Goal: Task Accomplishment & Management: Manage account settings

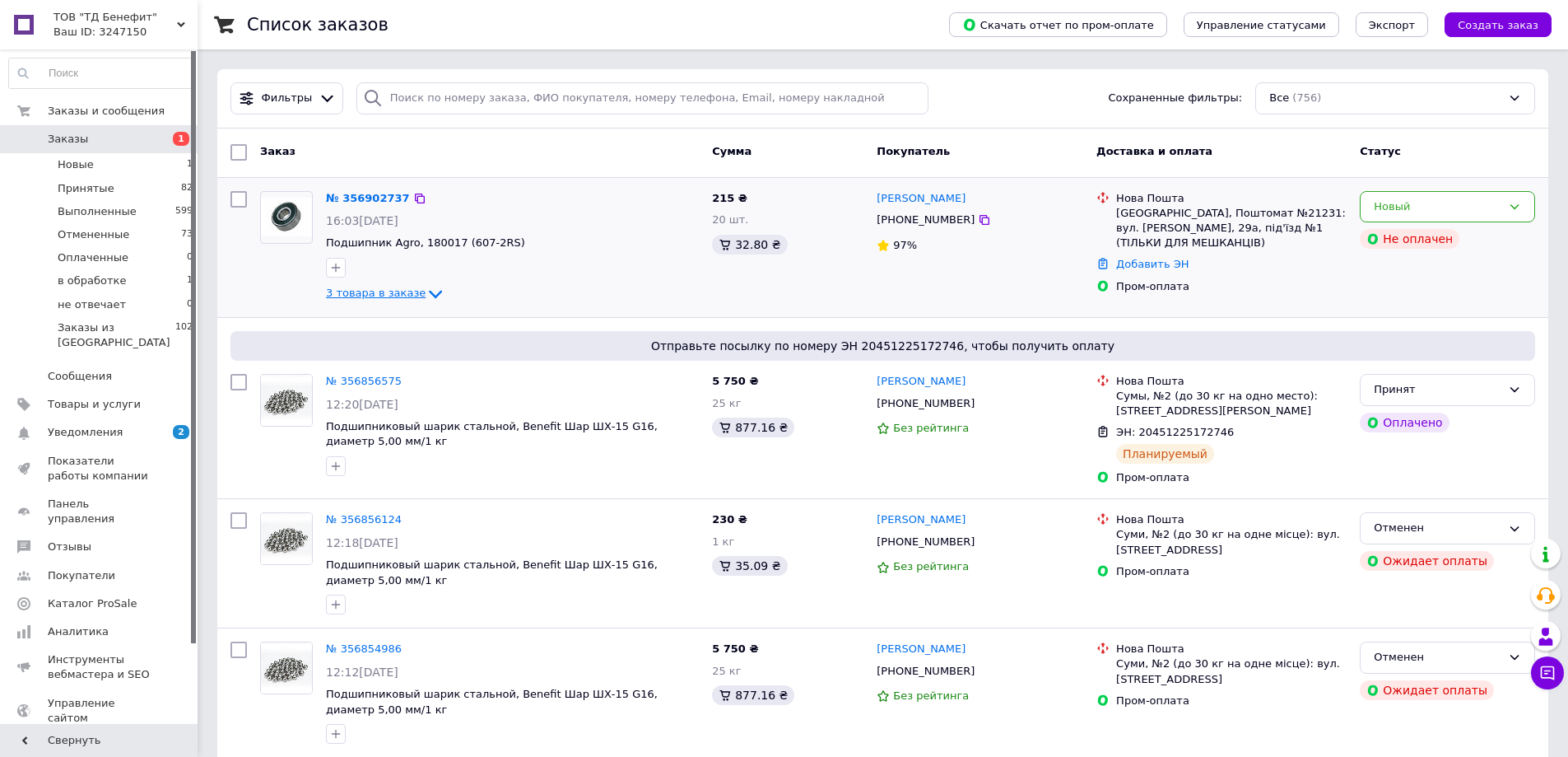
click at [426, 298] on icon at bounding box center [435, 293] width 20 height 20
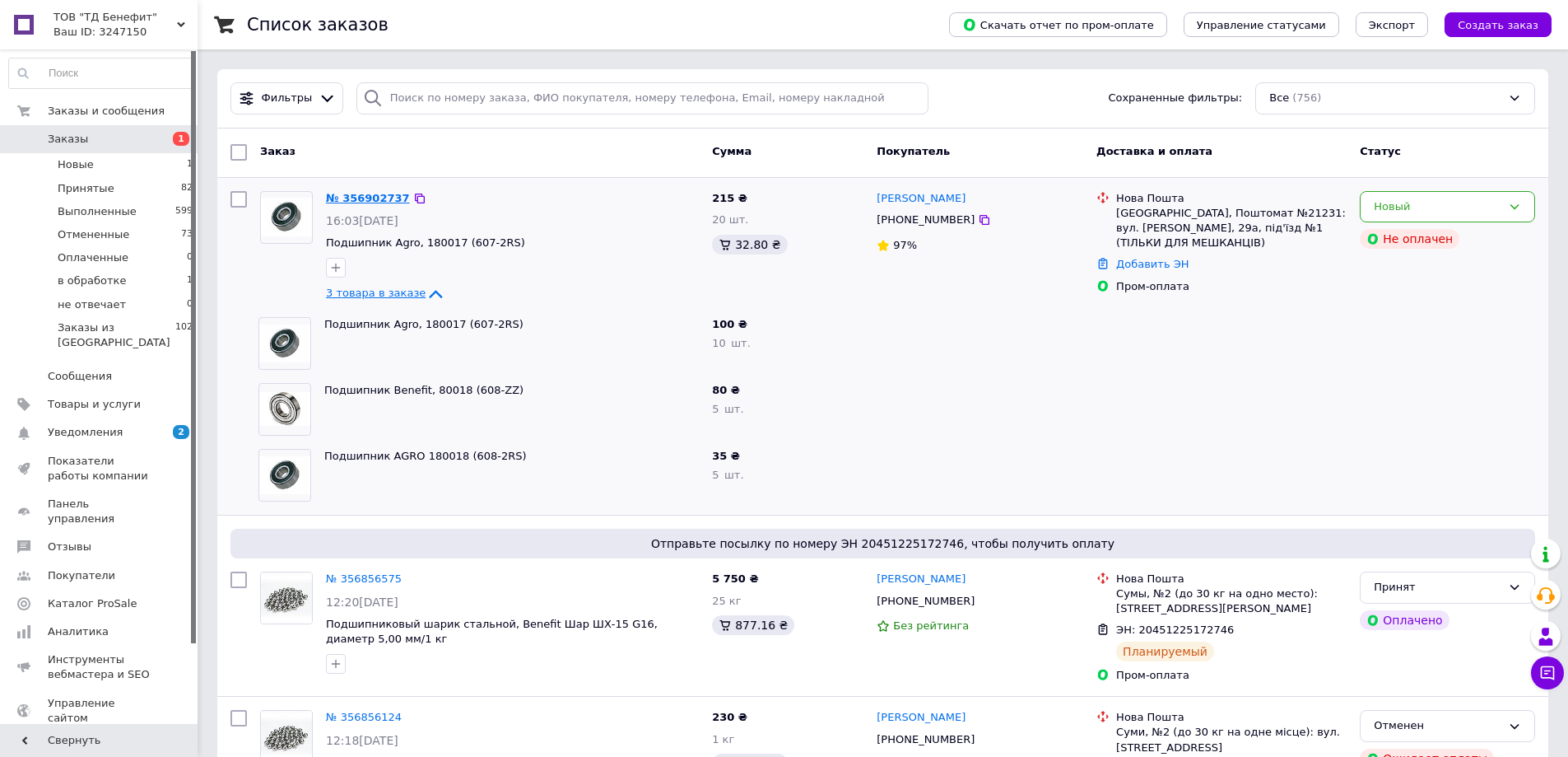
click at [363, 193] on link "№ 356902737" at bounding box center [368, 198] width 84 height 12
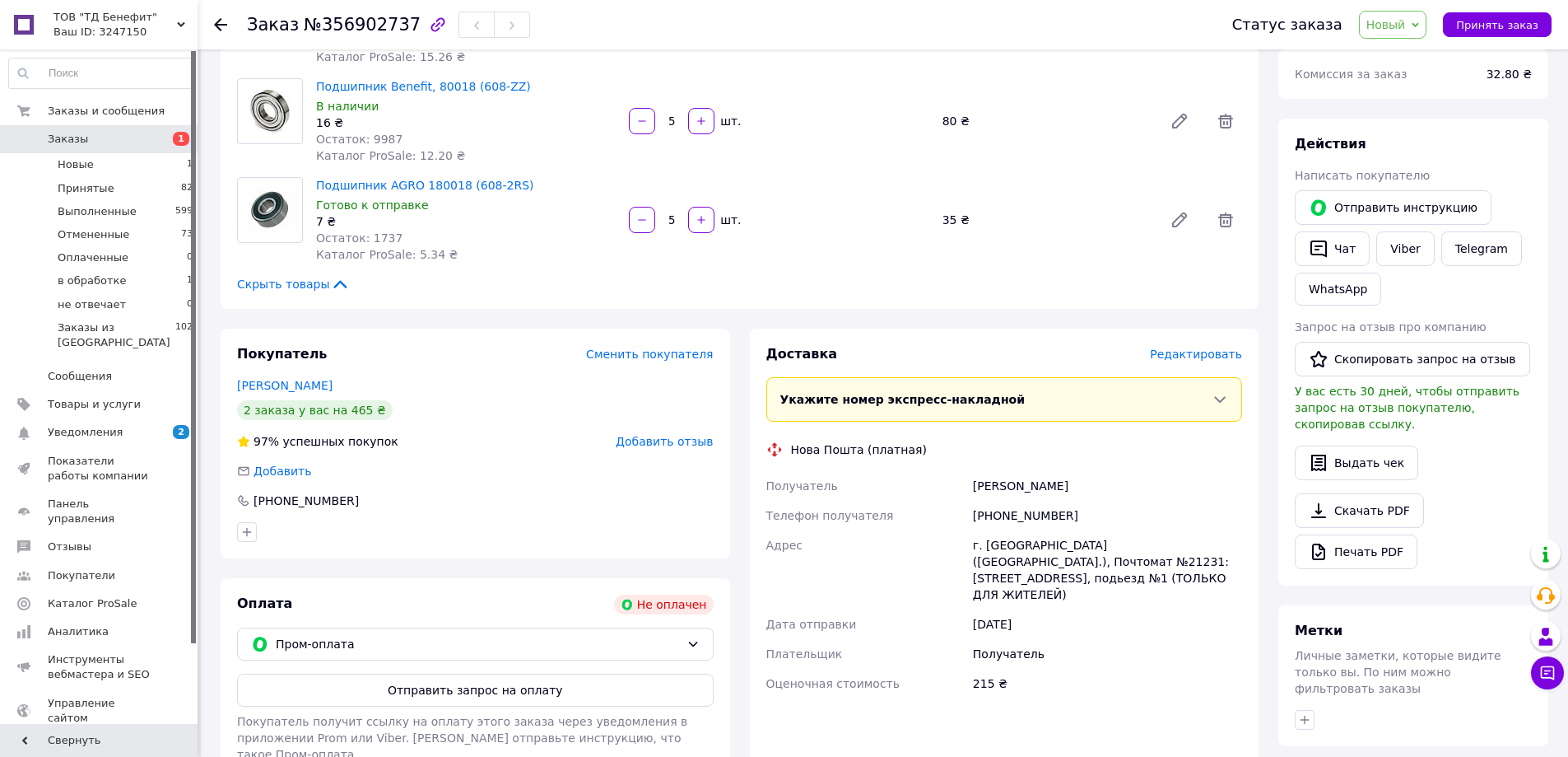
scroll to position [247, 0]
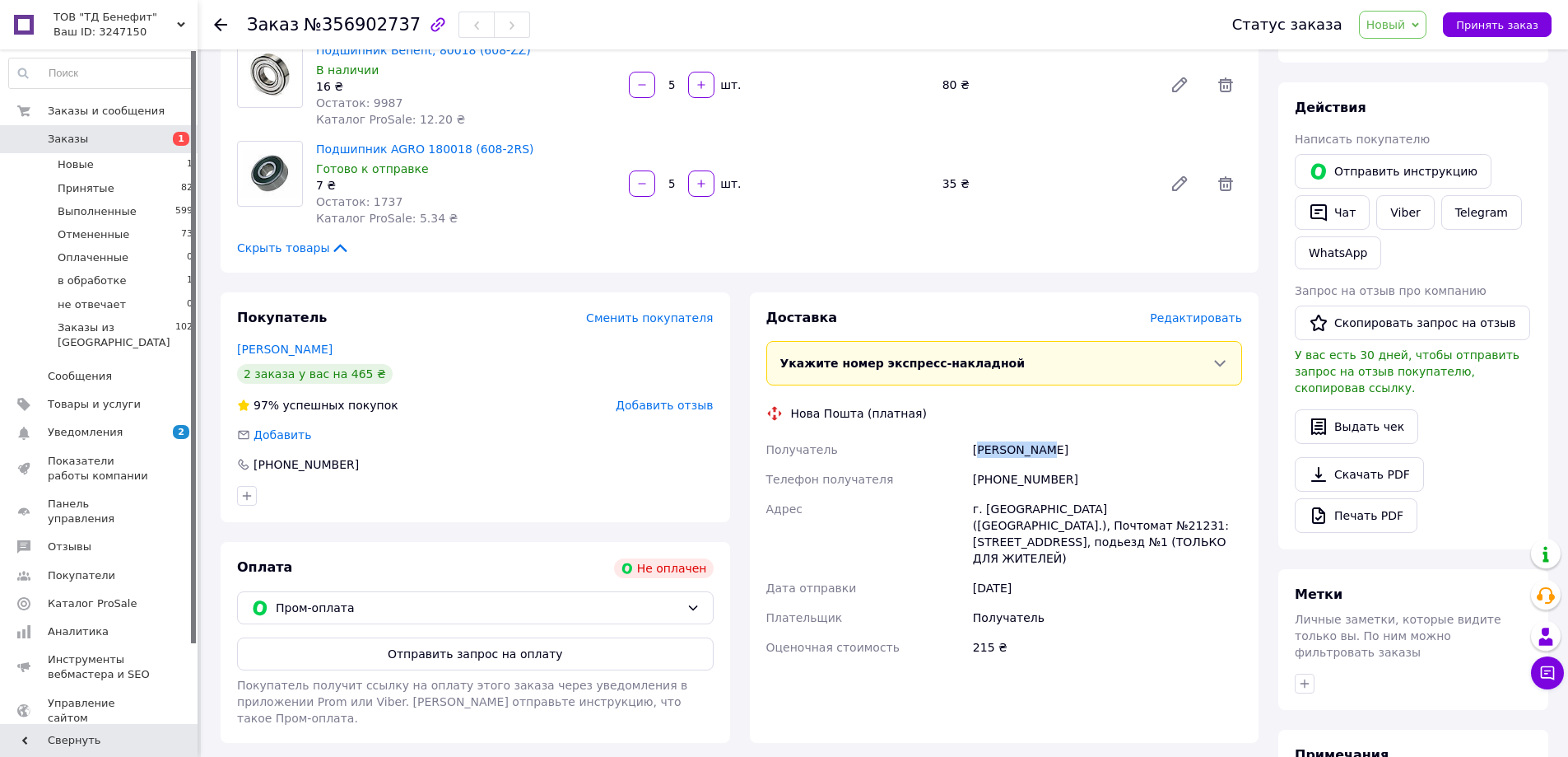
drag, startPoint x: 977, startPoint y: 452, endPoint x: 1072, endPoint y: 458, distance: 95.2
click at [1072, 458] on div "[PERSON_NAME]" at bounding box center [1107, 450] width 276 height 30
drag, startPoint x: 966, startPoint y: 451, endPoint x: 1053, endPoint y: 447, distance: 87.1
click at [1053, 447] on div "Получатель Рубай Назар Телефон получателя +380964767696 Адрес г. Львов (Львовск…" at bounding box center [1004, 548] width 483 height 227
copy div "Получатель Рубай Назар"
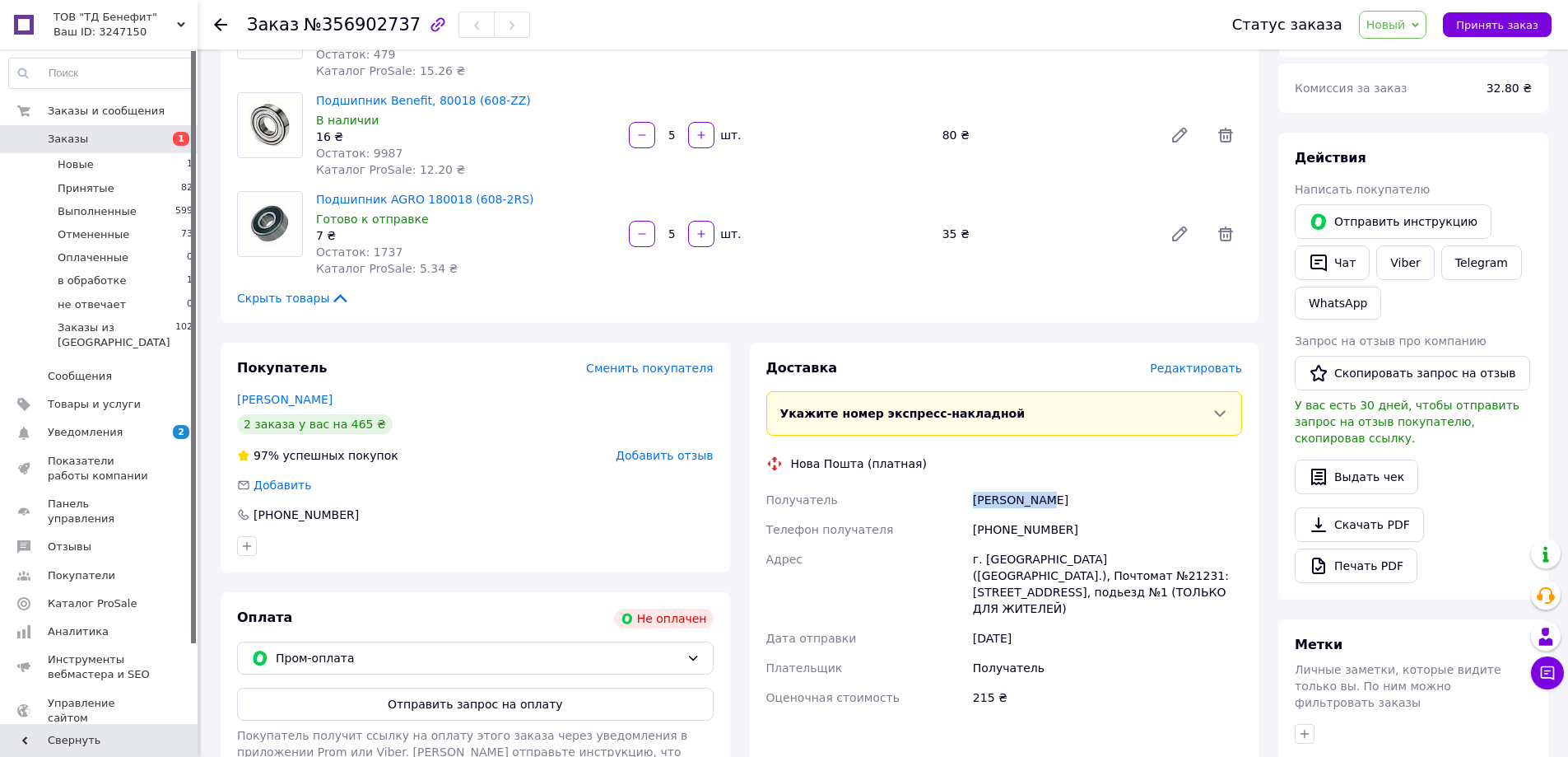
scroll to position [0, 0]
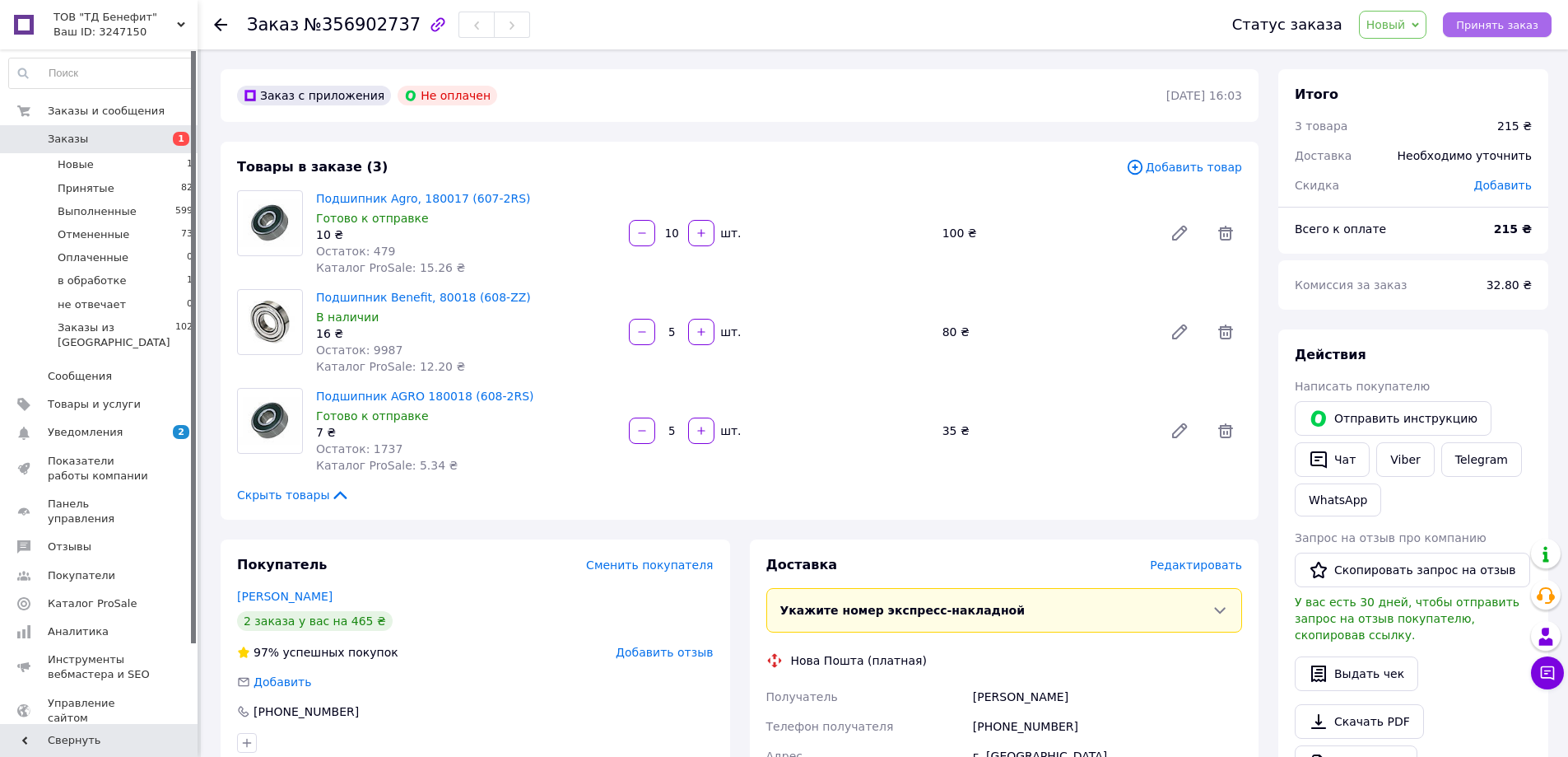
click at [1495, 25] on span "Принять заказ" at bounding box center [1498, 25] width 83 height 12
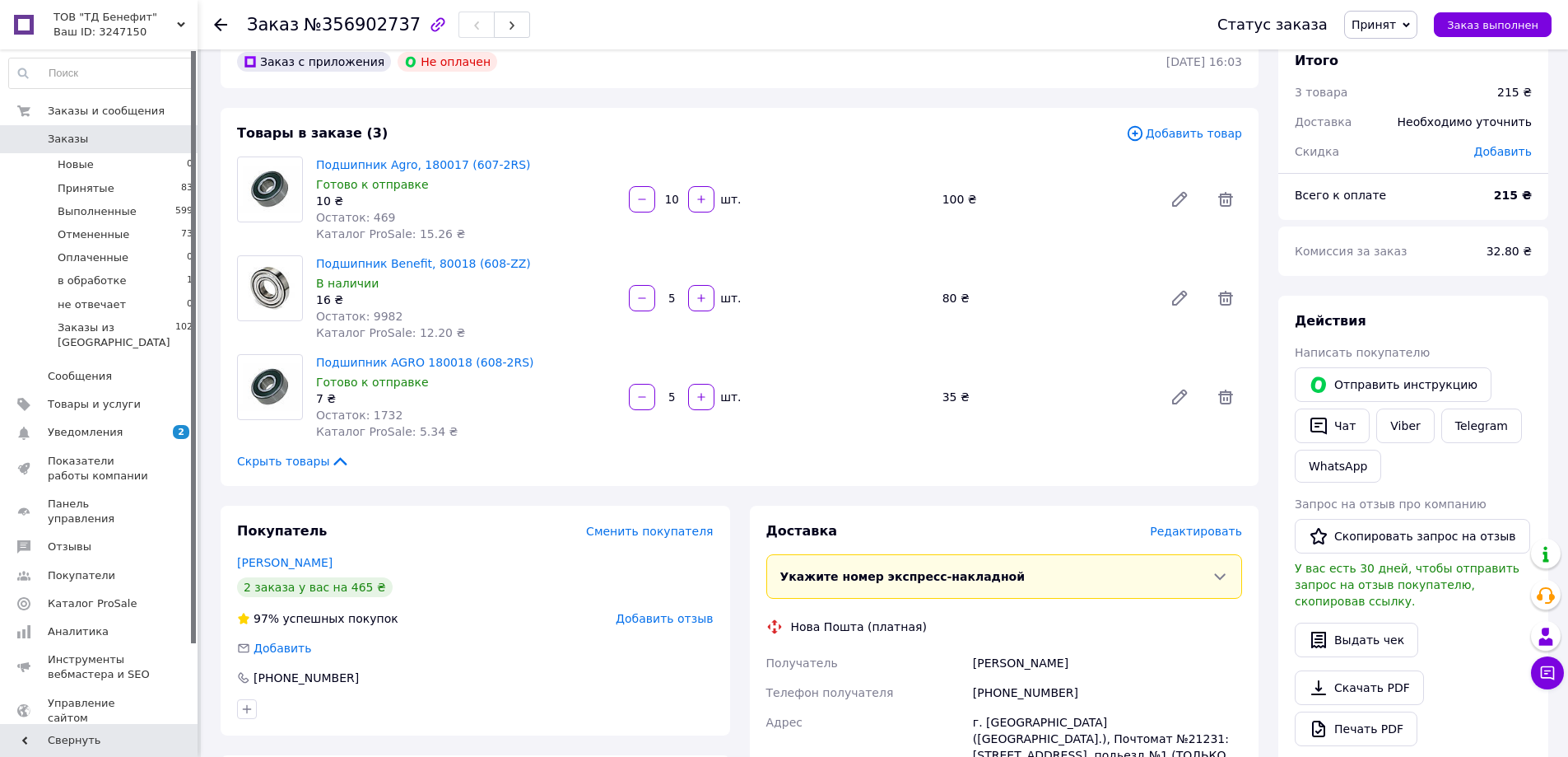
scroll to position [83, 0]
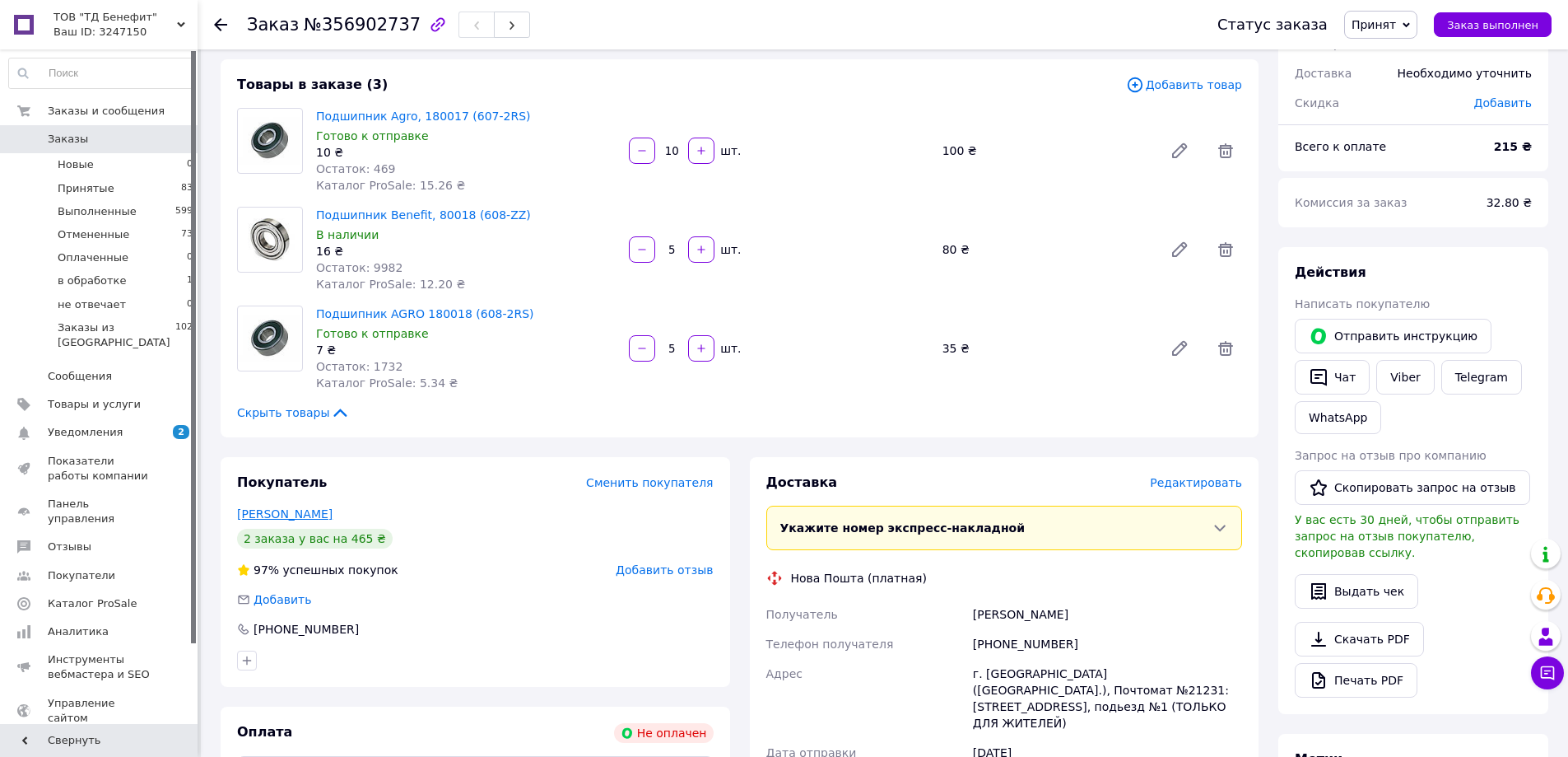
click at [277, 512] on link "Рубай Назар" at bounding box center [284, 514] width 96 height 13
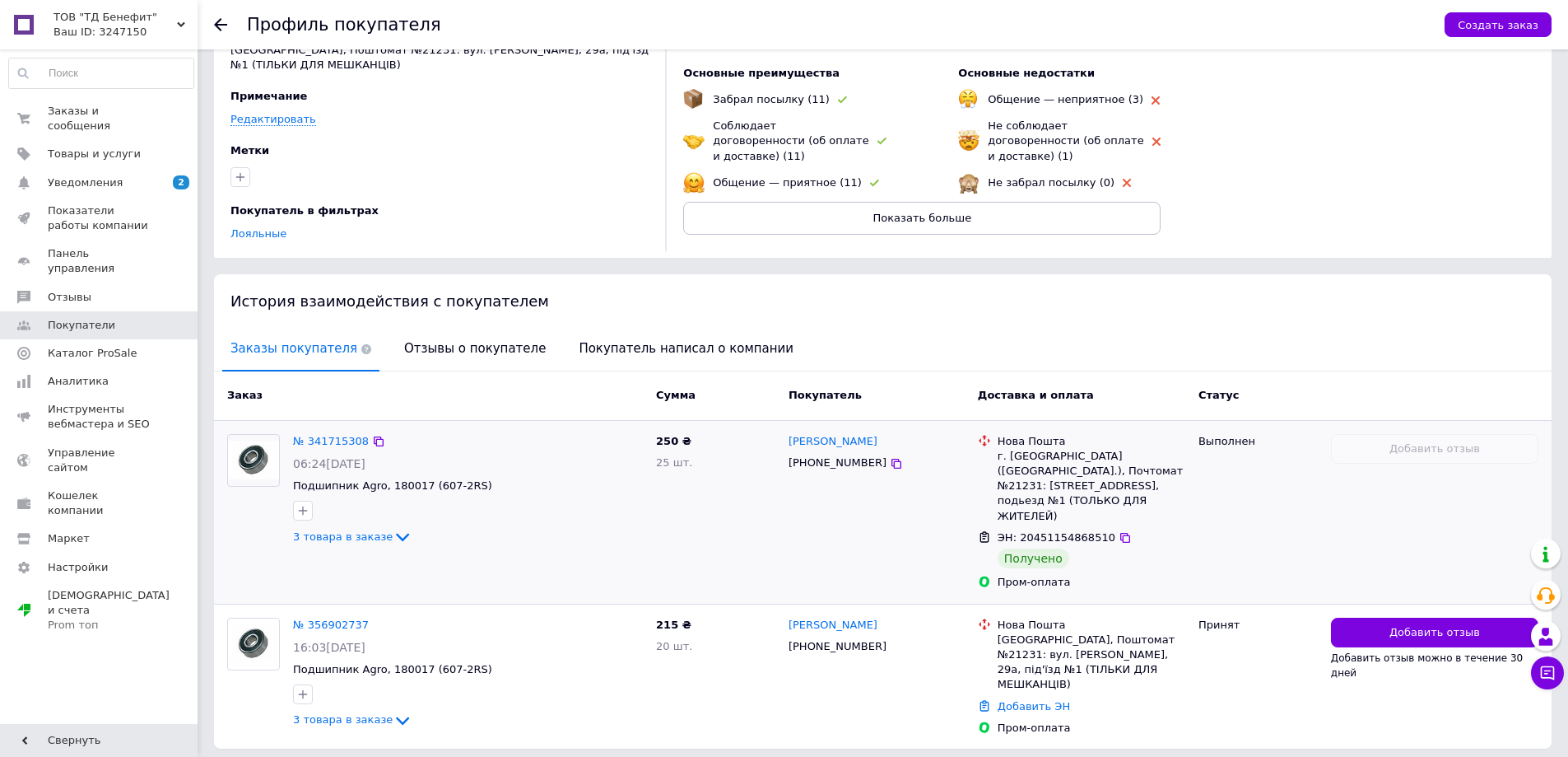
scroll to position [129, 0]
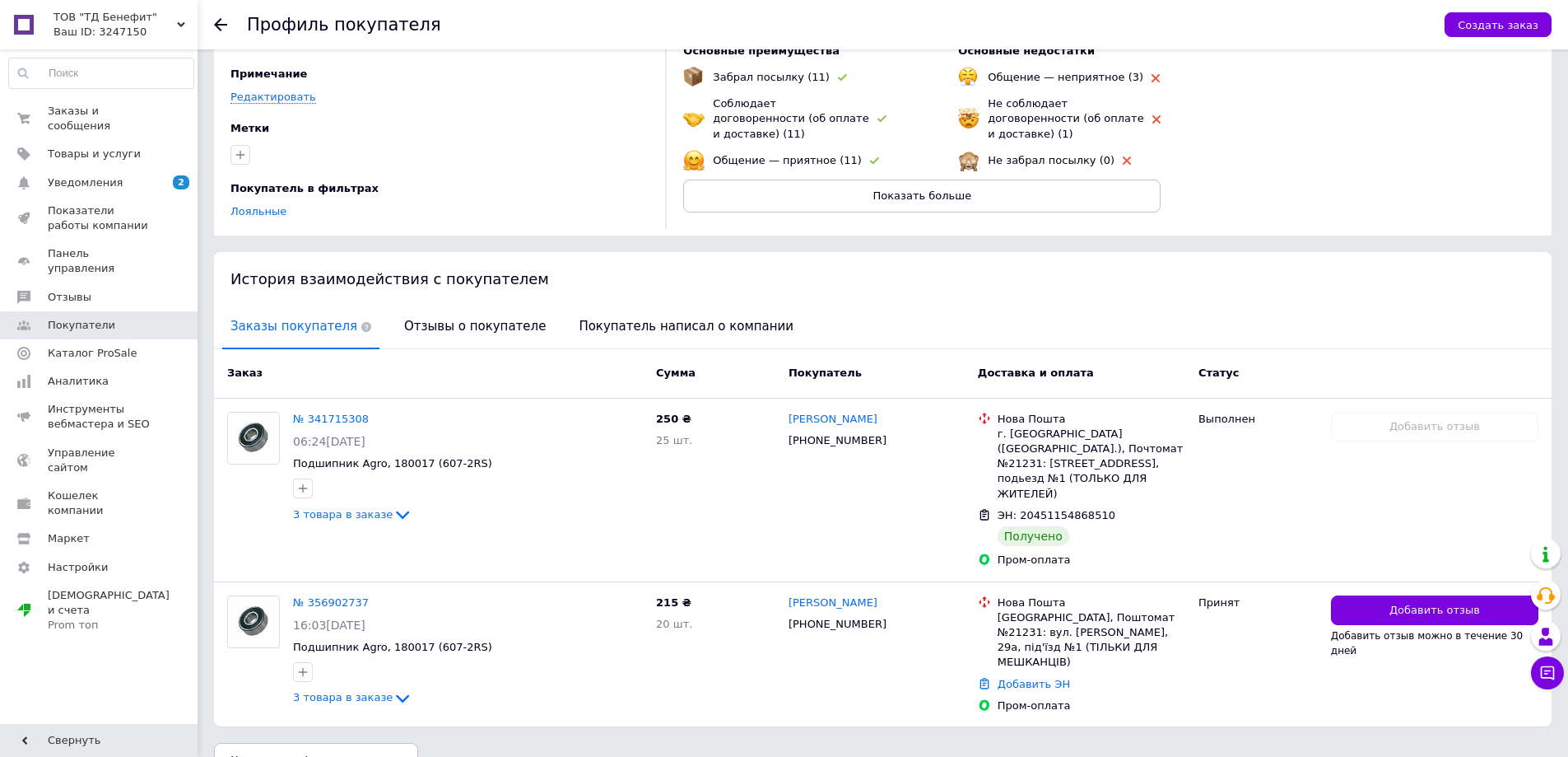
click at [220, 24] on use at bounding box center [220, 25] width 13 height 13
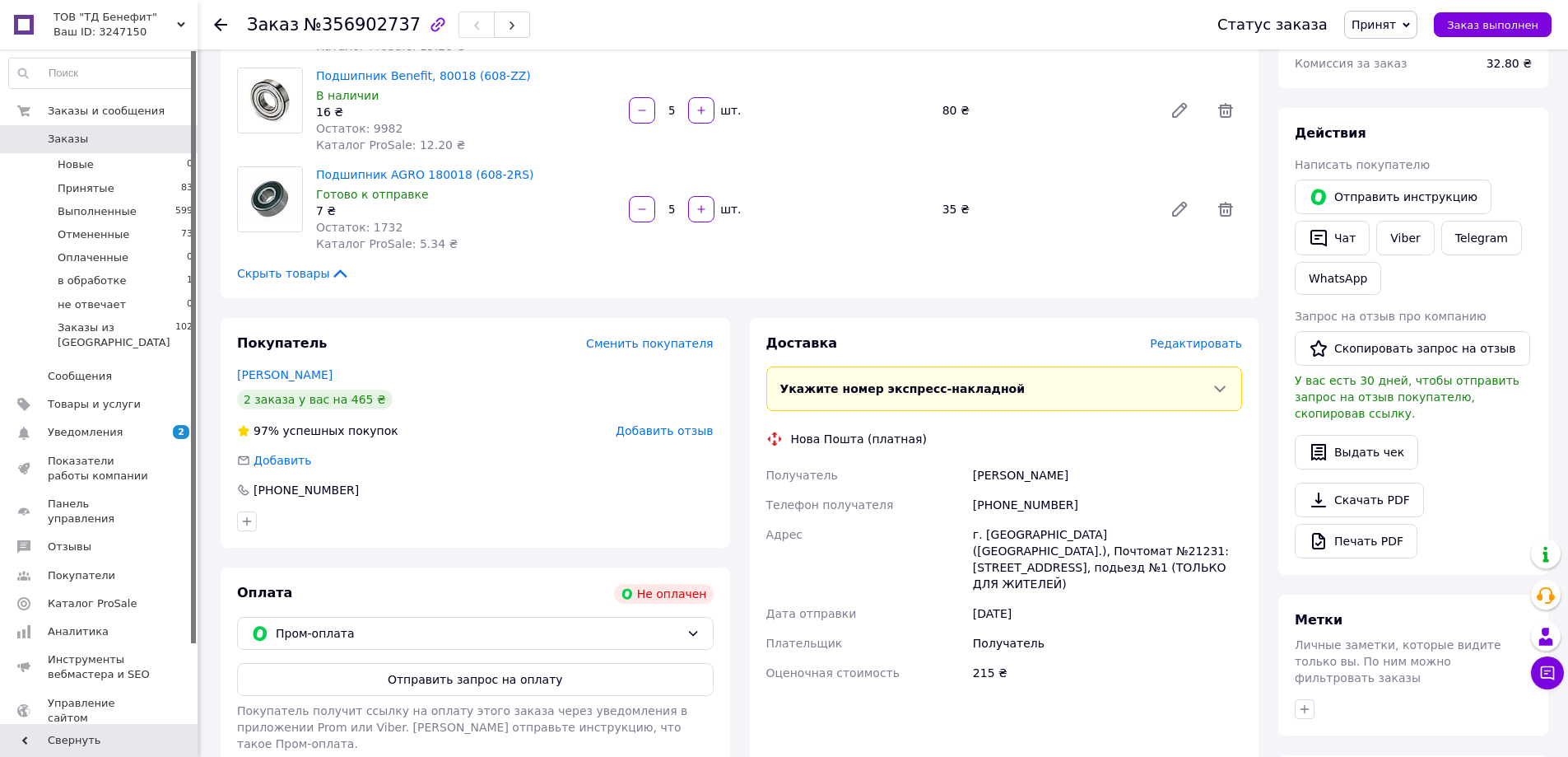
scroll to position [259, 0]
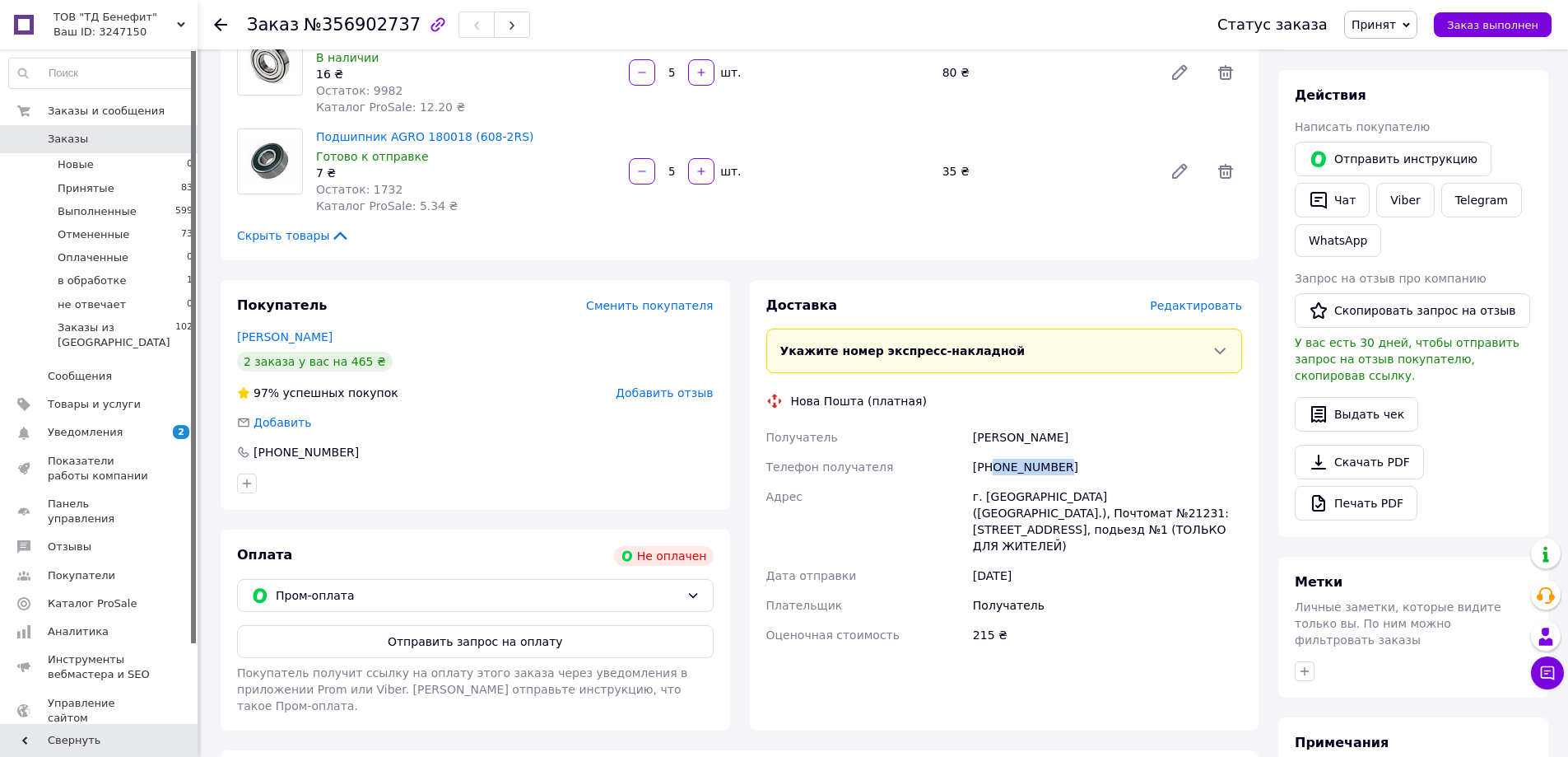
drag, startPoint x: 995, startPoint y: 466, endPoint x: 1086, endPoint y: 465, distance: 91.0
click at [1086, 465] on div "[PHONE_NUMBER]" at bounding box center [1107, 467] width 276 height 30
copy div "0964767696"
click at [737, 20] on div "Заказ №356902737" at bounding box center [716, 25] width 938 height 49
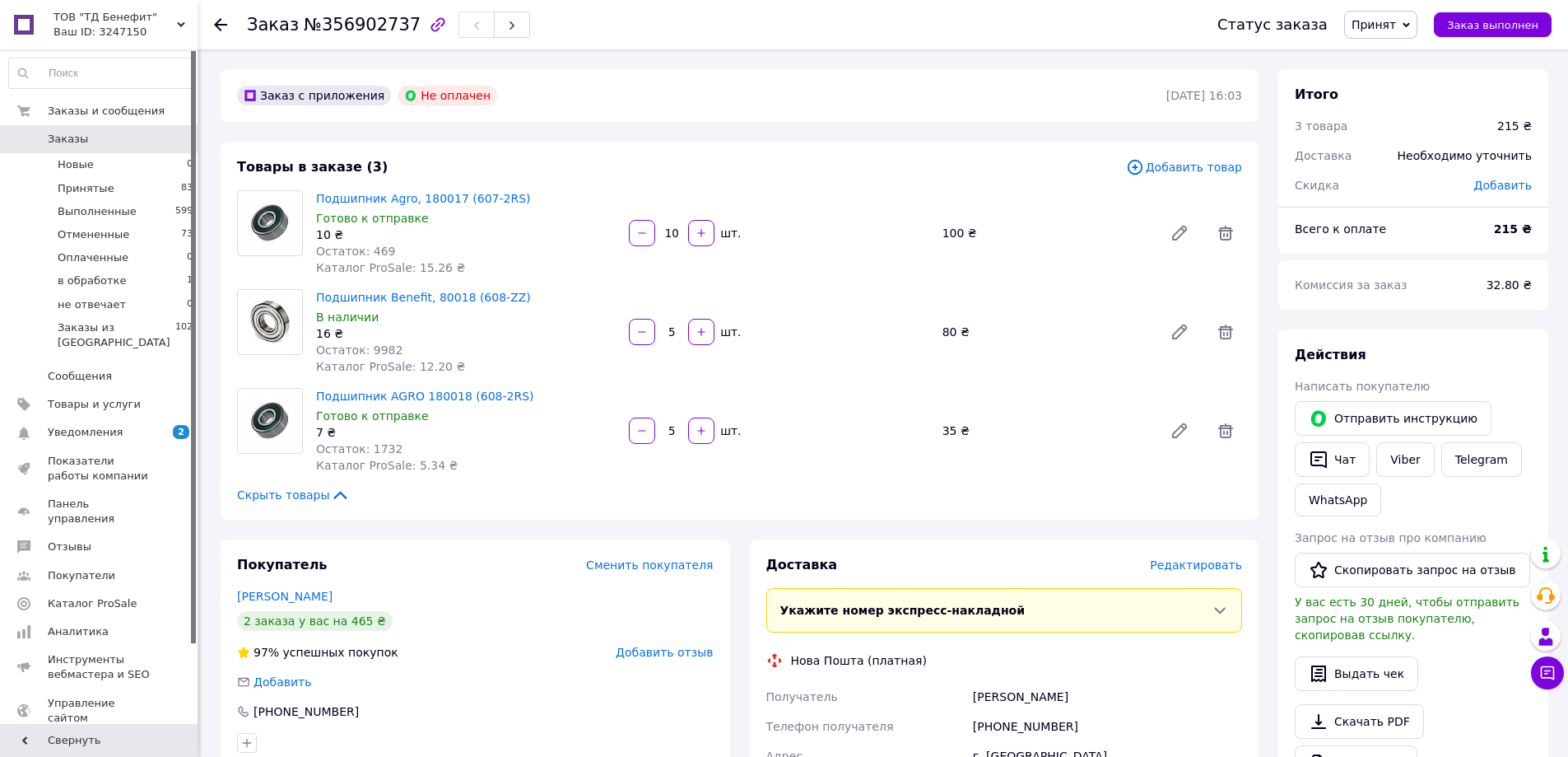
click at [1169, 34] on div "Заказ №356902737" at bounding box center [716, 25] width 938 height 49
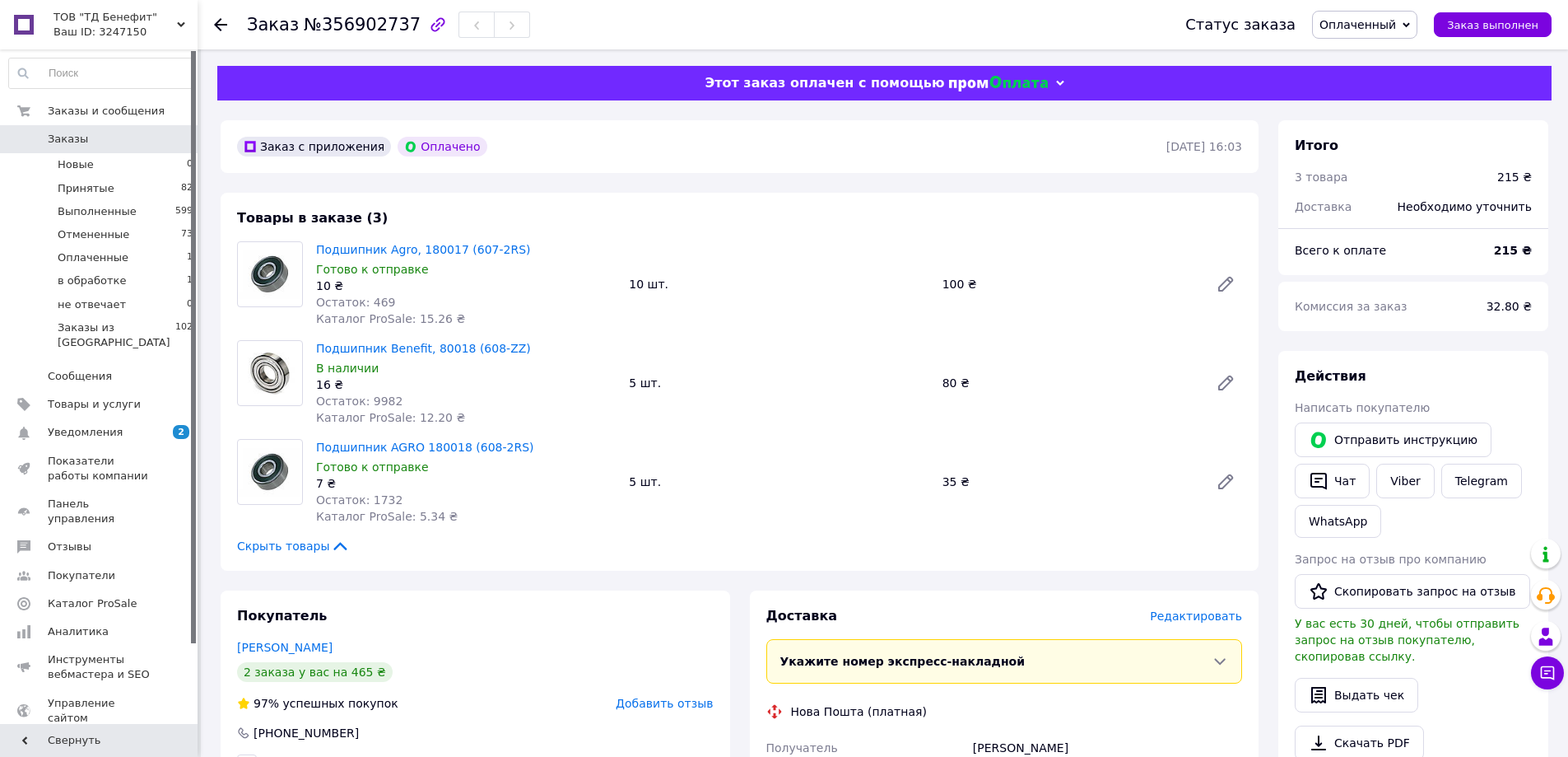
click at [1018, 13] on div "Заказ №356902737" at bounding box center [699, 25] width 905 height 49
